Goal: Find specific page/section

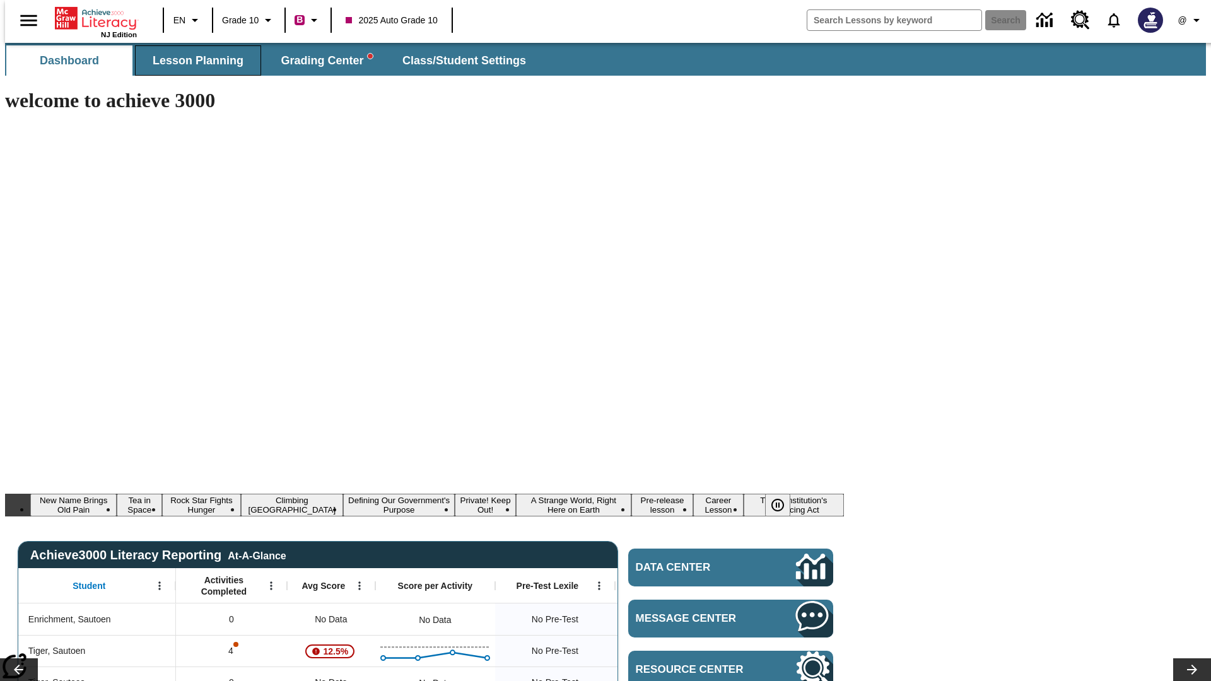
click at [193, 61] on span "Lesson Planning" at bounding box center [198, 61] width 91 height 15
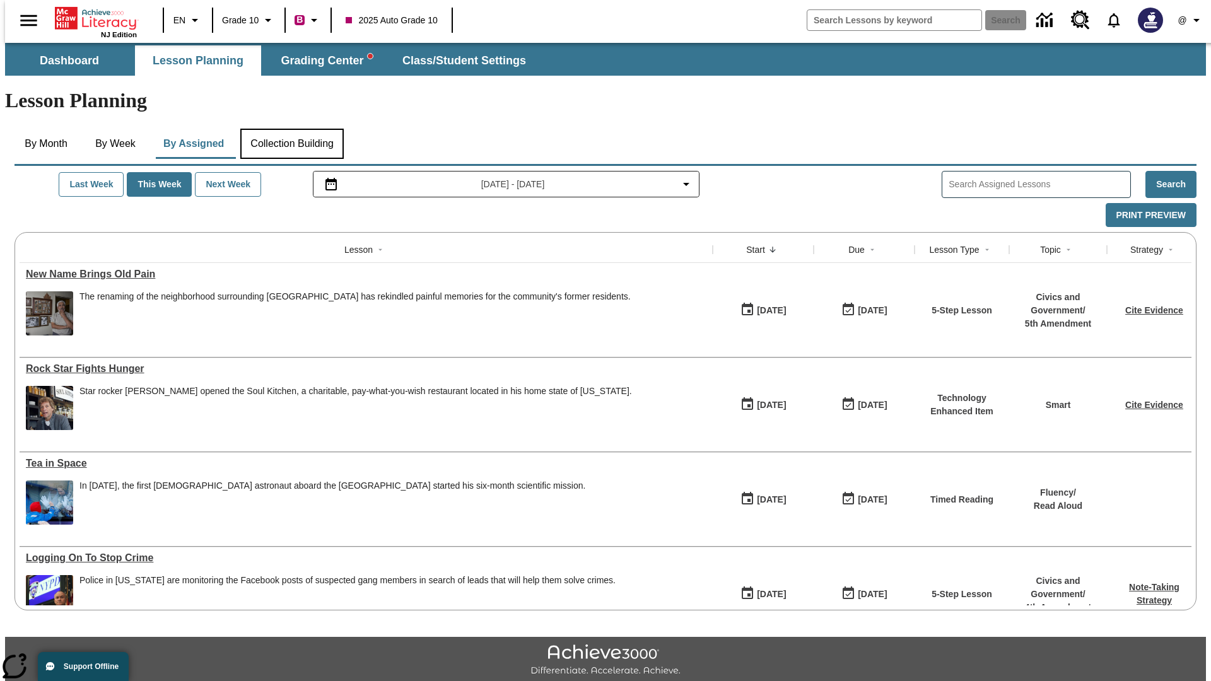
click at [291, 129] on button "Collection Building" at bounding box center [291, 144] width 103 height 30
